Goal: Check status

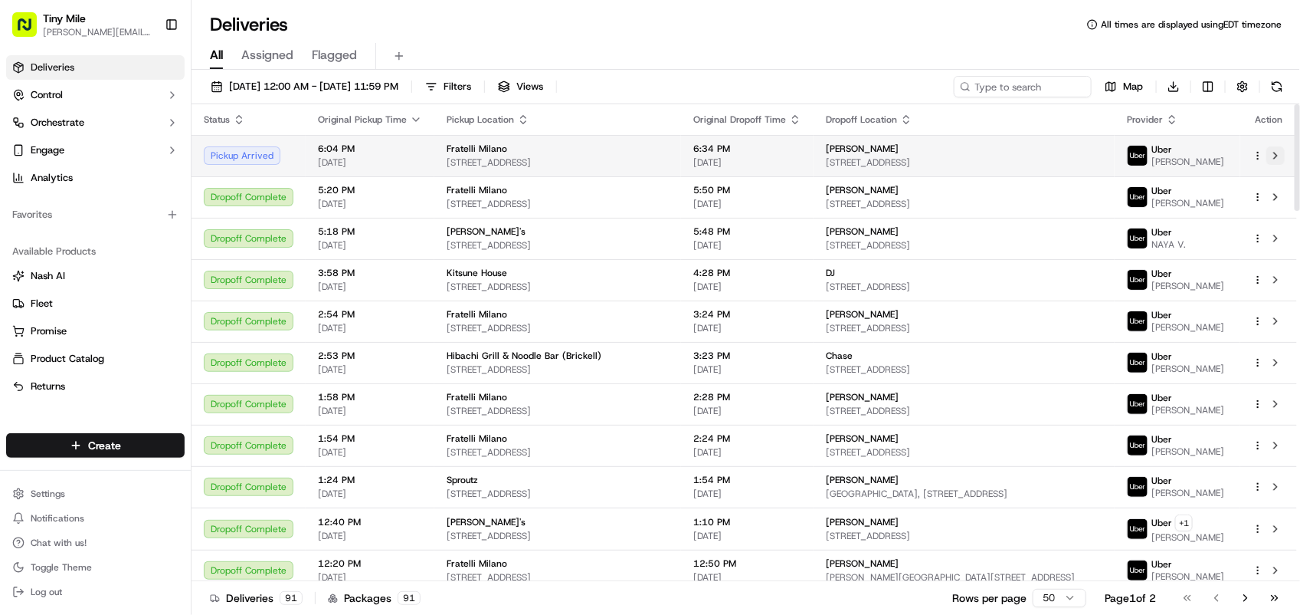
click at [1276, 158] on button at bounding box center [1276, 155] width 18 height 18
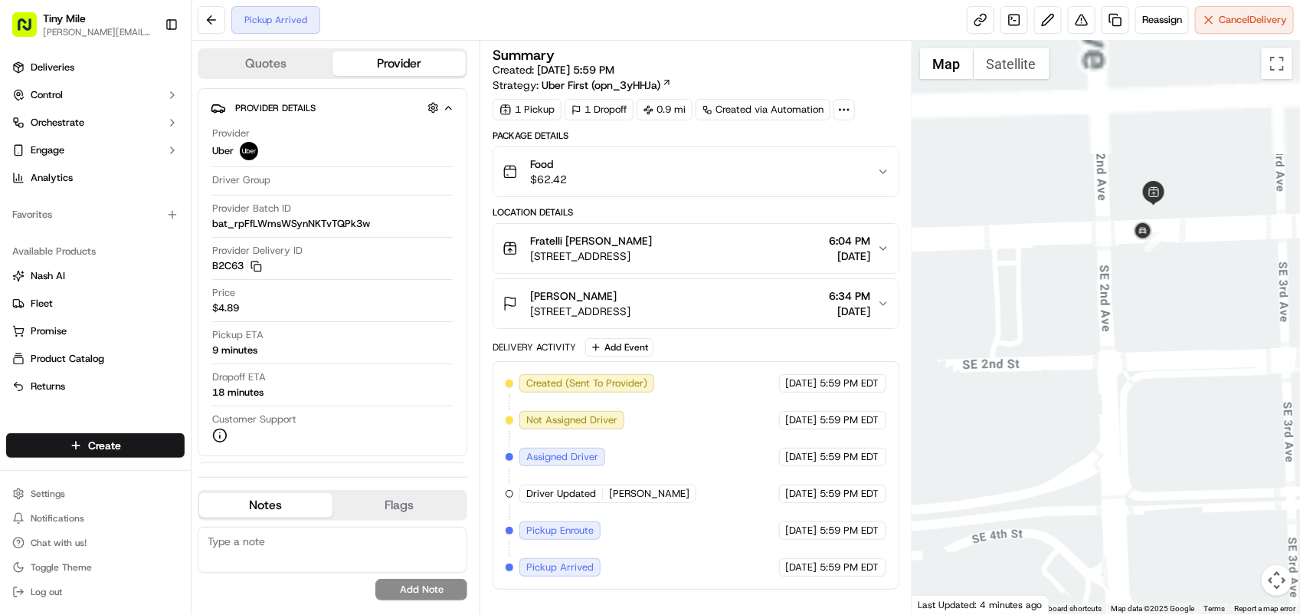
drag, startPoint x: 1129, startPoint y: 155, endPoint x: 1132, endPoint y: 411, distance: 256.0
click at [1132, 411] on div at bounding box center [1107, 327] width 388 height 573
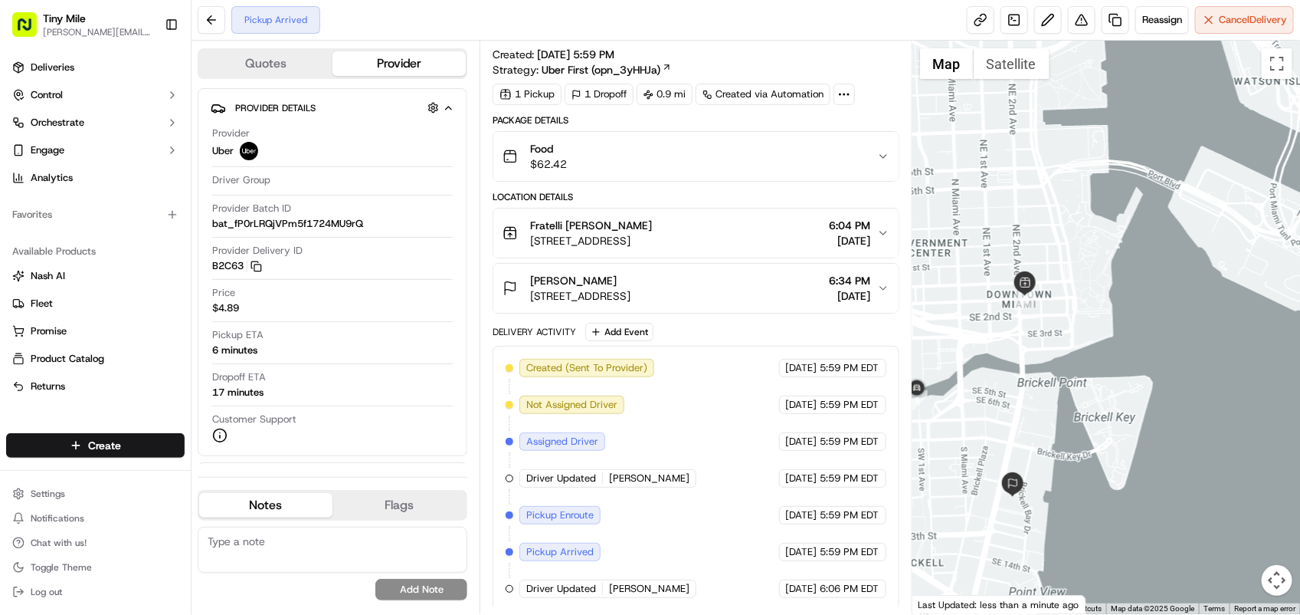
scroll to position [24, 0]
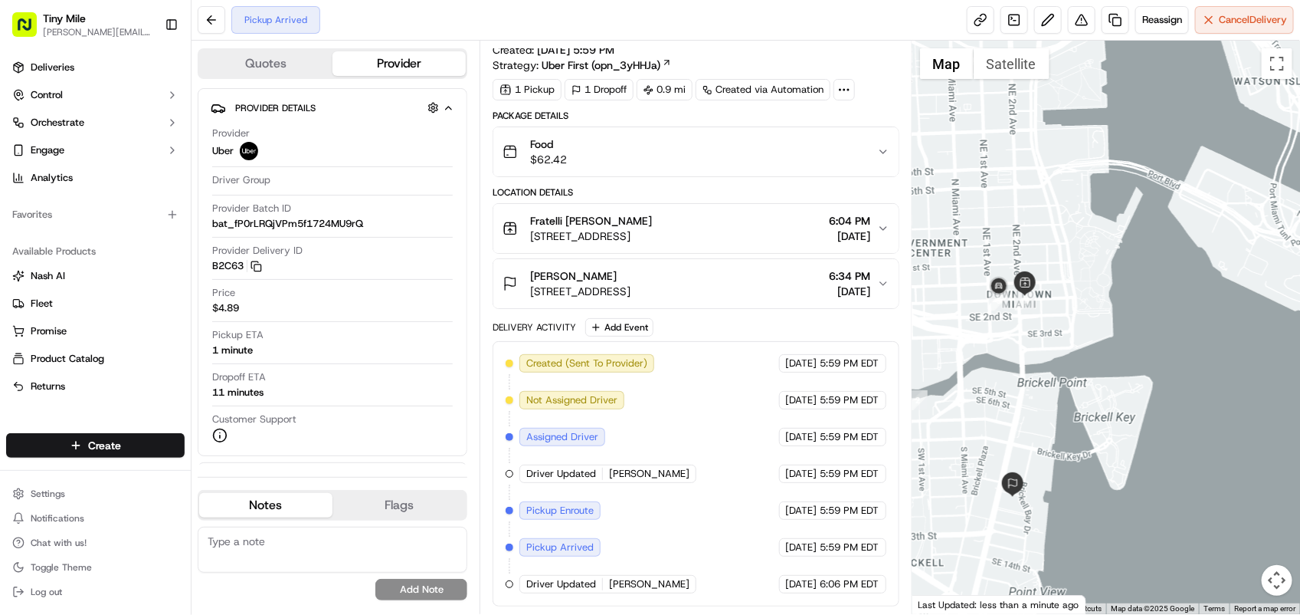
click at [1234, 220] on div at bounding box center [1107, 327] width 388 height 573
click at [1208, 385] on div at bounding box center [1107, 327] width 388 height 573
